Goal: Task Accomplishment & Management: Manage account settings

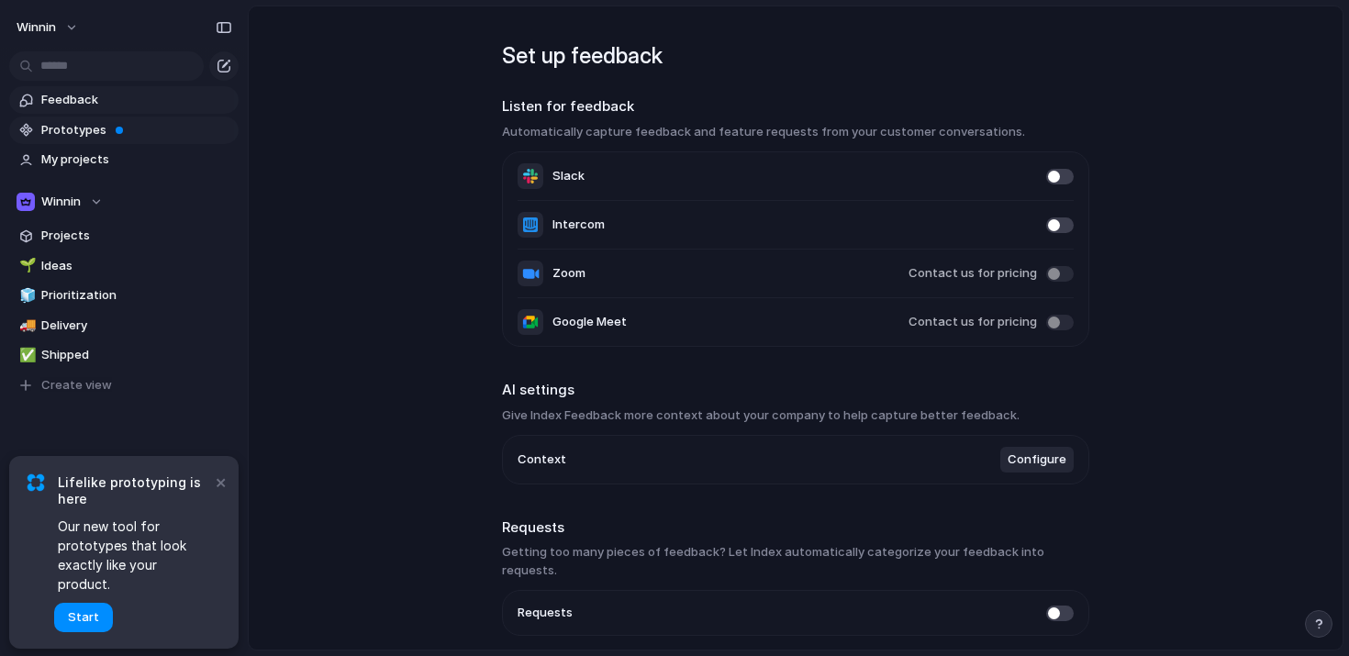
click at [118, 130] on span at bounding box center [119, 130] width 7 height 7
click at [84, 161] on span "My projects" at bounding box center [136, 159] width 191 height 18
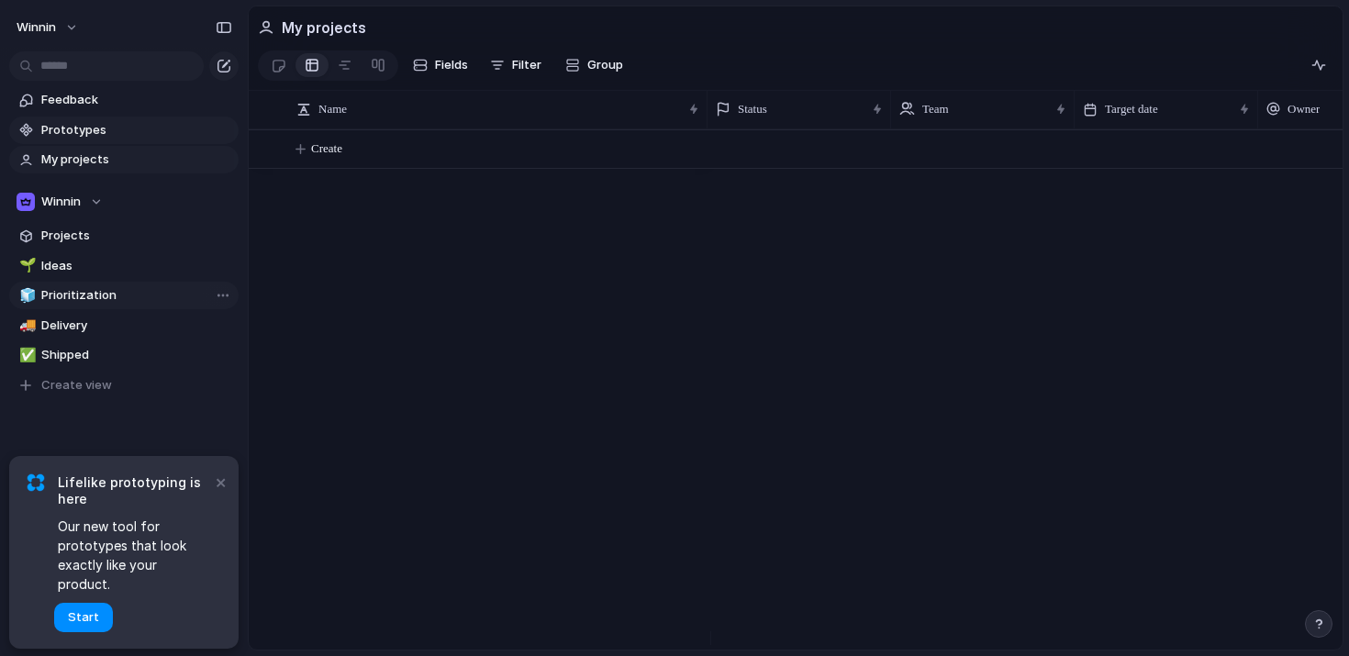
click at [93, 296] on span "Prioritization" at bounding box center [136, 295] width 191 height 18
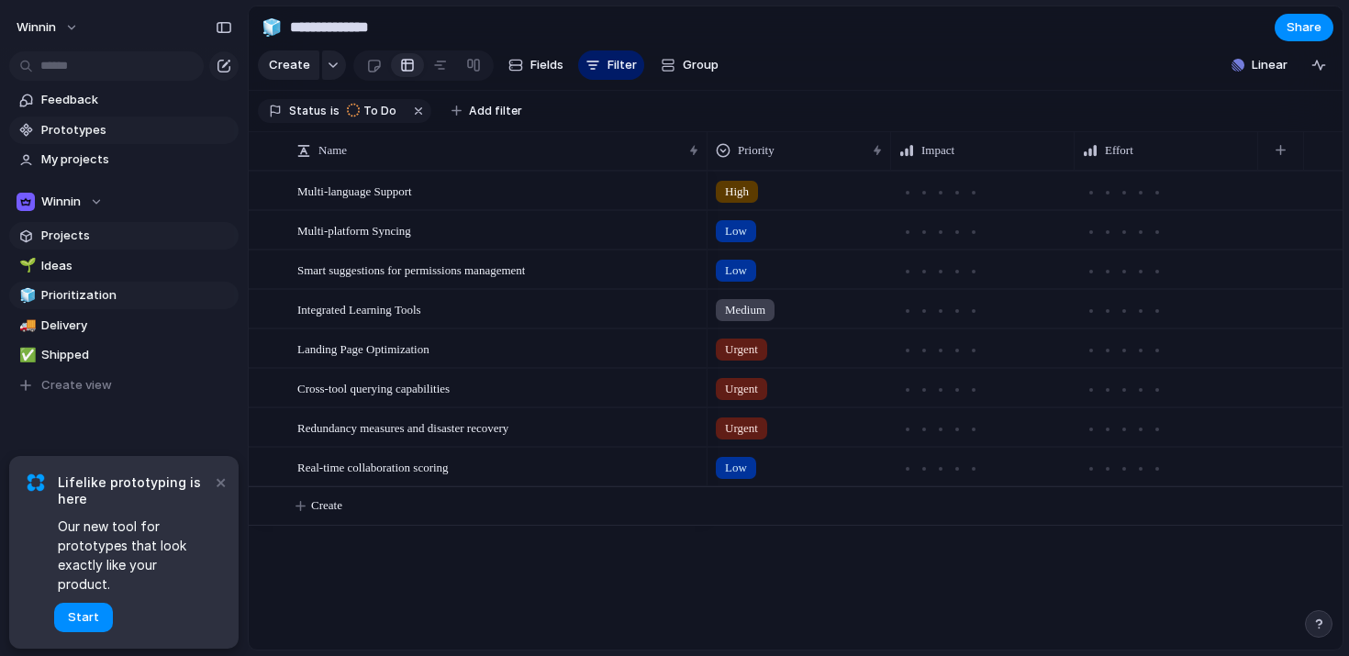
click at [98, 240] on span "Projects" at bounding box center [136, 236] width 191 height 18
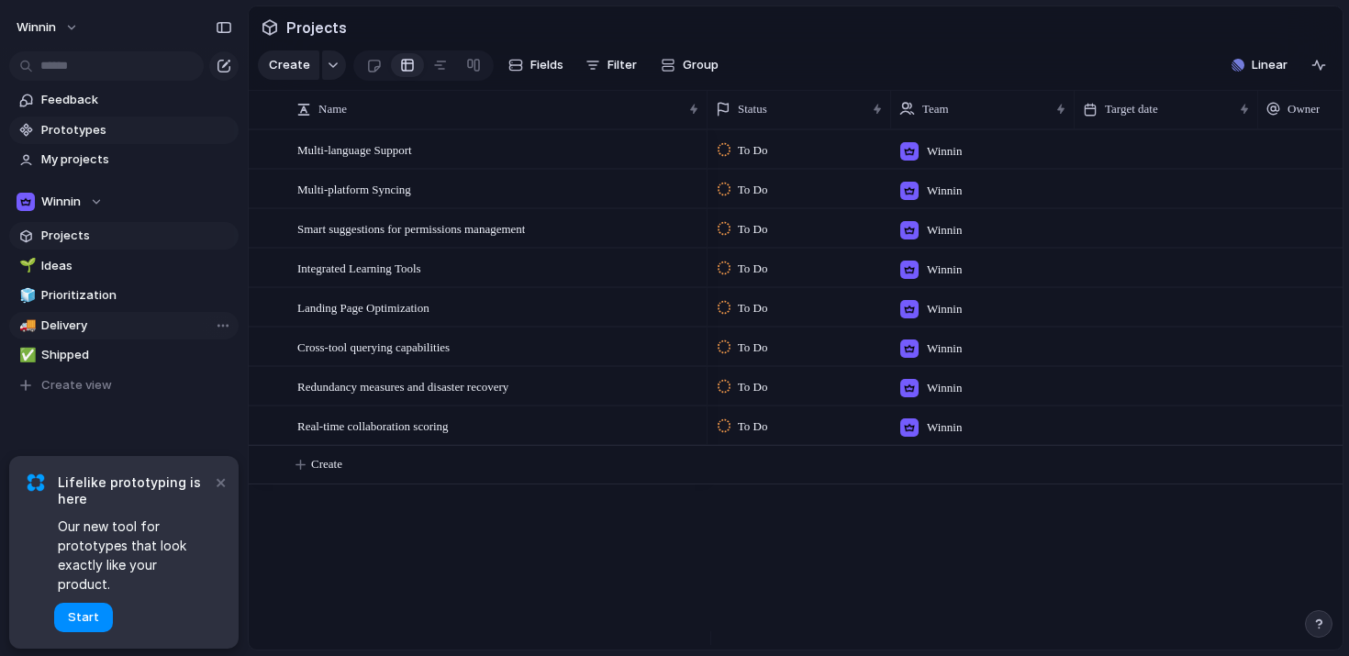
click at [84, 326] on span "Delivery" at bounding box center [136, 326] width 191 height 18
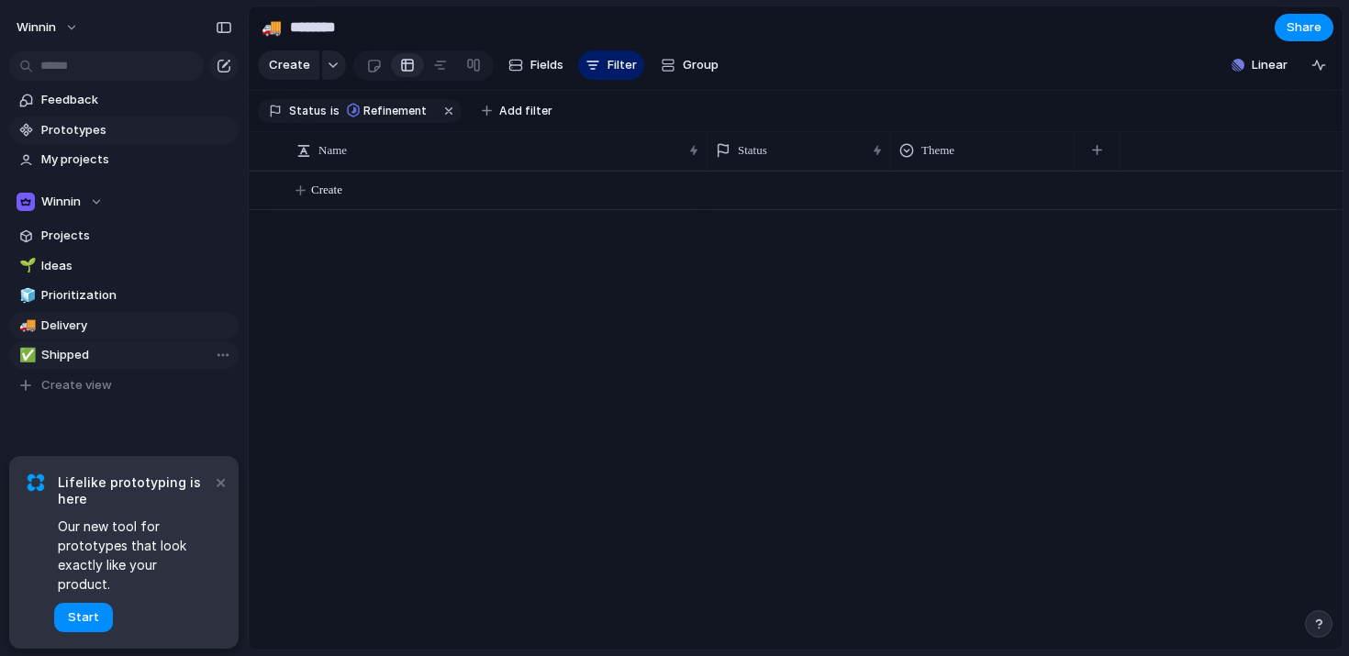
click at [80, 357] on span "Shipped" at bounding box center [136, 355] width 191 height 18
type input "*******"
click at [66, 242] on span "Projects" at bounding box center [136, 236] width 191 height 18
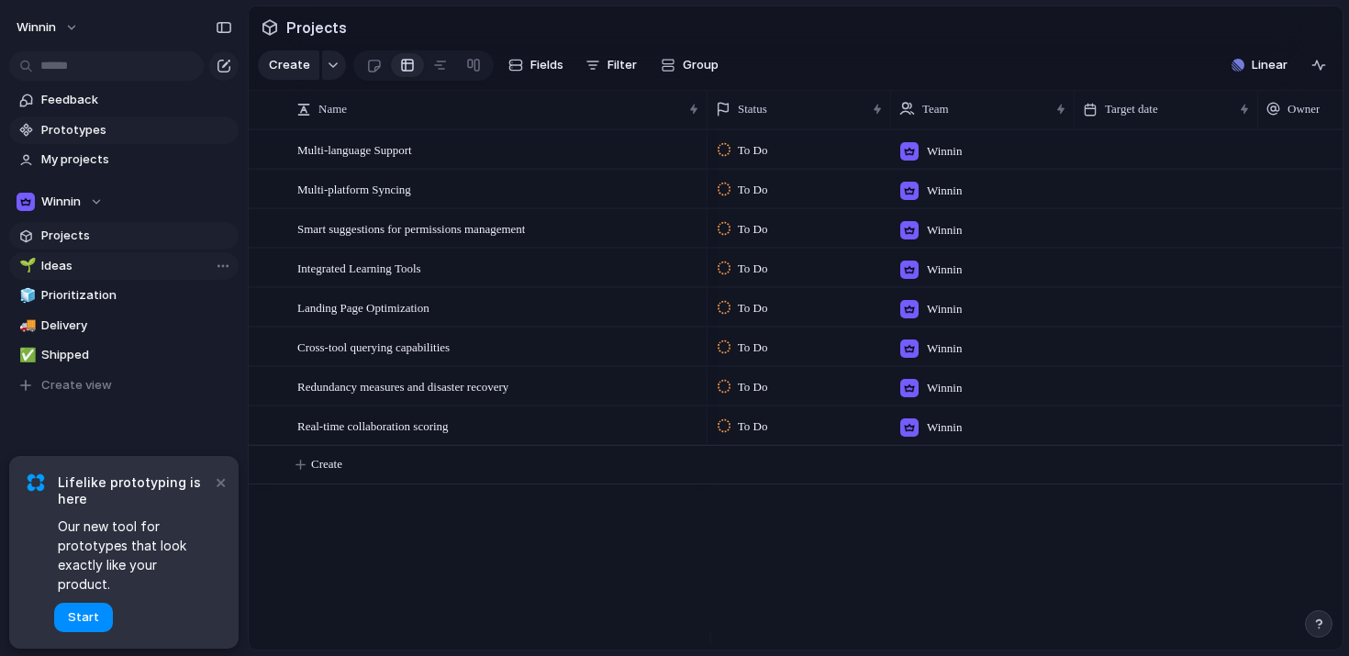
click at [63, 272] on span "Ideas" at bounding box center [136, 266] width 191 height 18
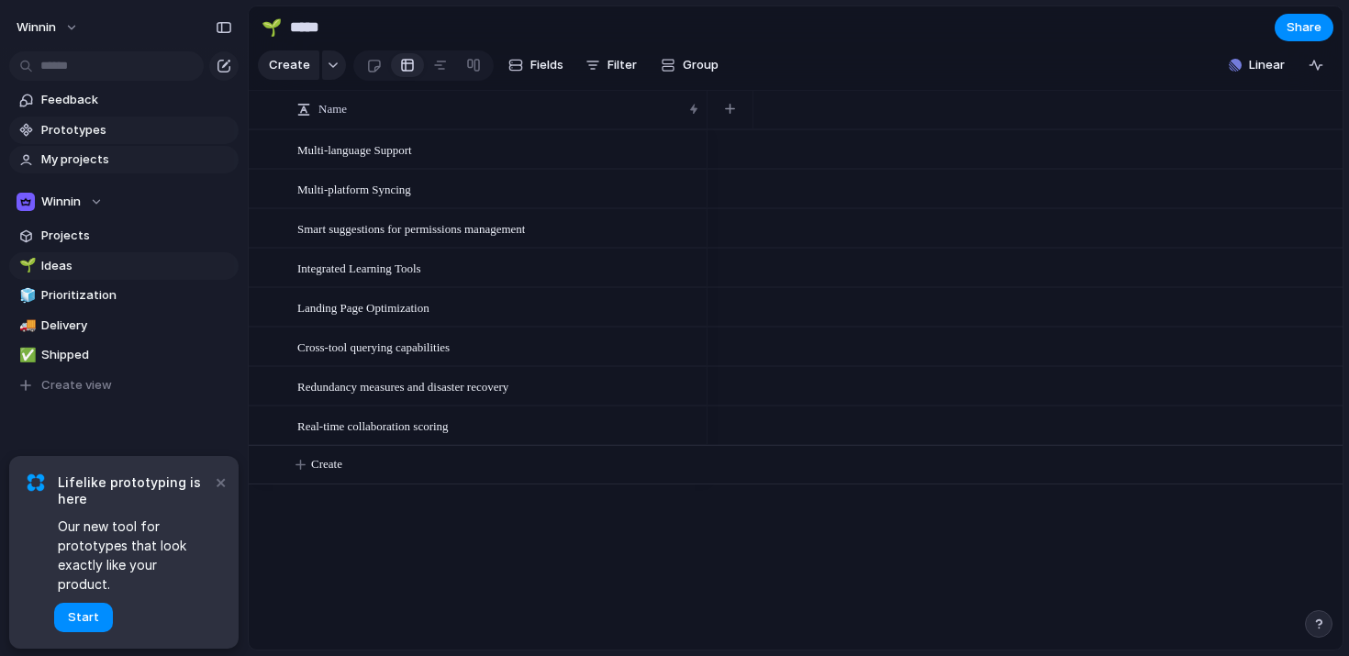
click at [100, 165] on span "My projects" at bounding box center [136, 159] width 191 height 18
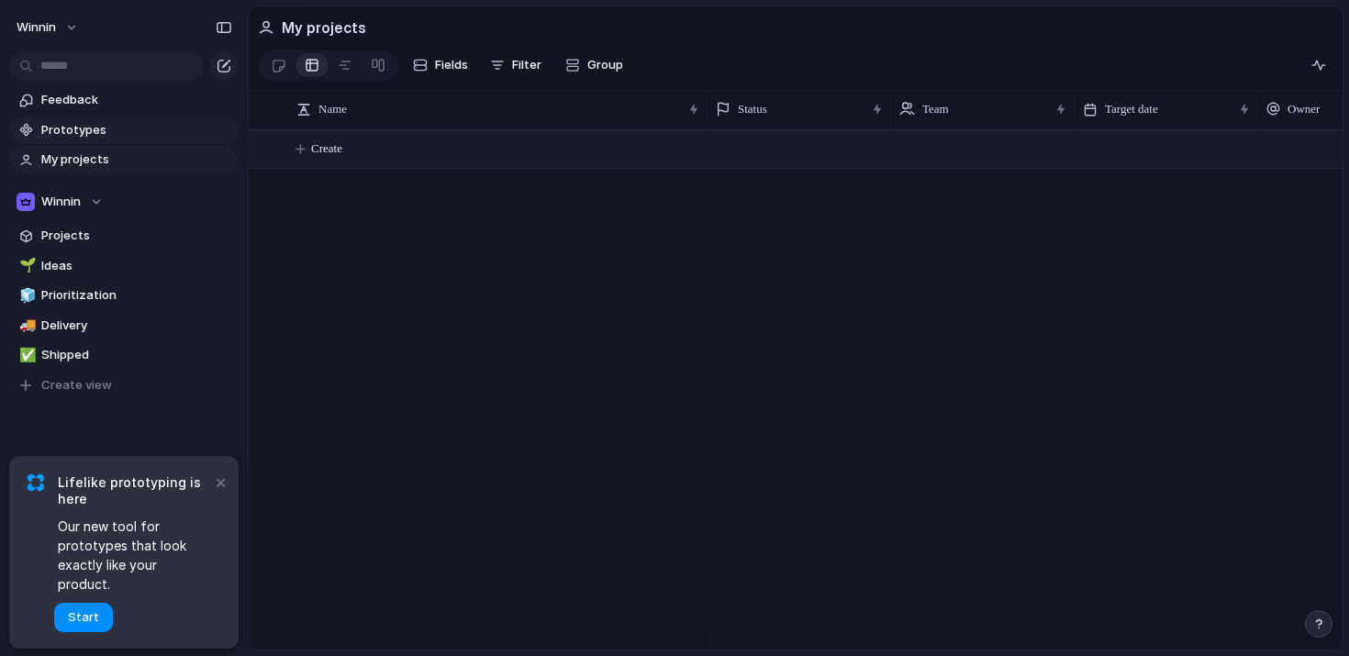
click at [302, 166] on button "Create" at bounding box center [819, 149] width 1104 height 38
click at [309, 162] on button "Create" at bounding box center [819, 149] width 1104 height 38
click at [227, 61] on div "button" at bounding box center [224, 66] width 15 height 15
